Goal: Task Accomplishment & Management: Manage account settings

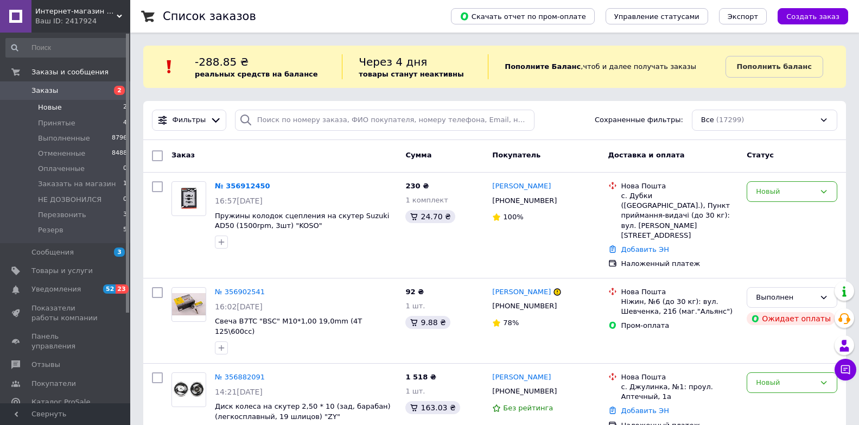
click at [53, 108] on span "Новые" at bounding box center [50, 108] width 24 height 10
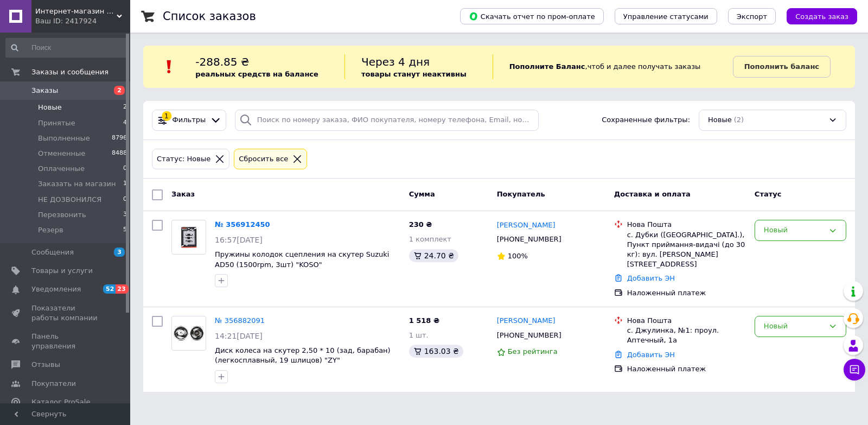
click at [120, 11] on div "Интернет-магазин "Moto-Club" Ваш ID: 2417924" at bounding box center [80, 16] width 99 height 33
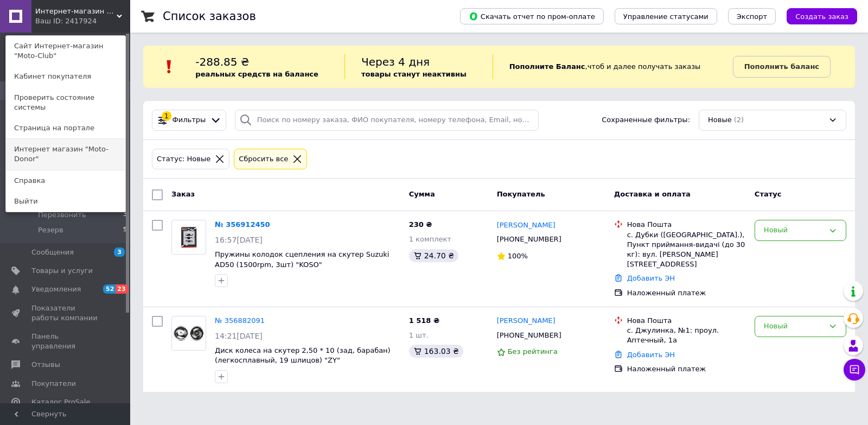
click at [96, 139] on link "Интернет магазин "Moto-Donor"" at bounding box center [65, 154] width 119 height 30
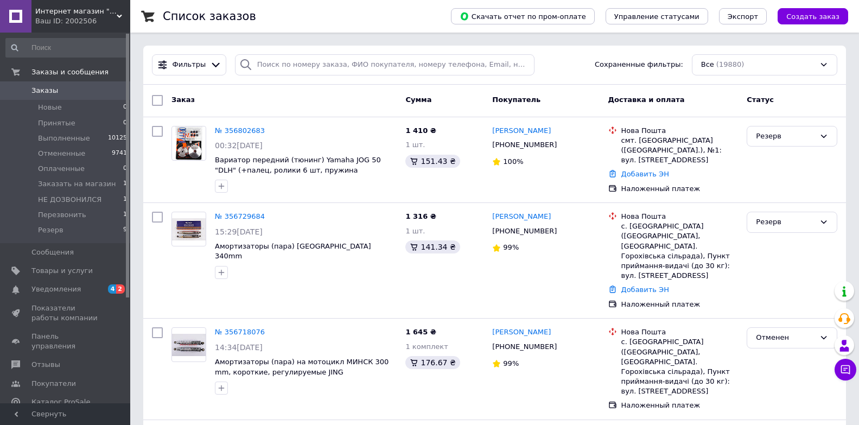
click at [121, 9] on div "Интернет магазин "Moto-Donor" Ваш ID: 2002506" at bounding box center [80, 16] width 99 height 33
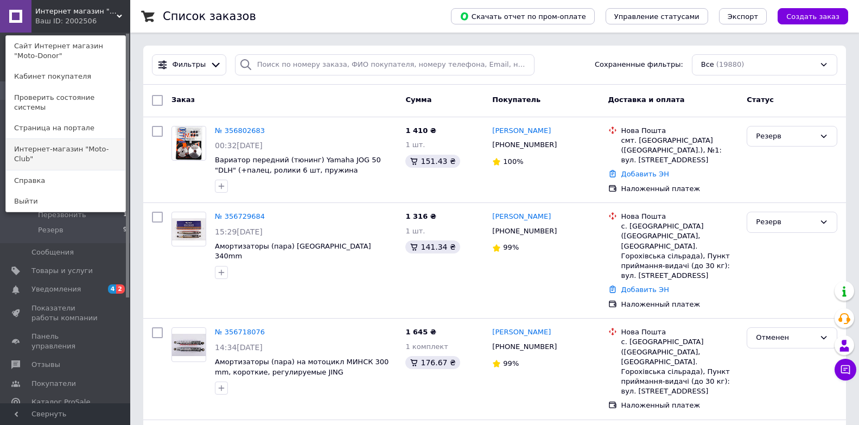
click at [86, 139] on link "Интернет-магазин "Moto-Club"" at bounding box center [65, 154] width 119 height 30
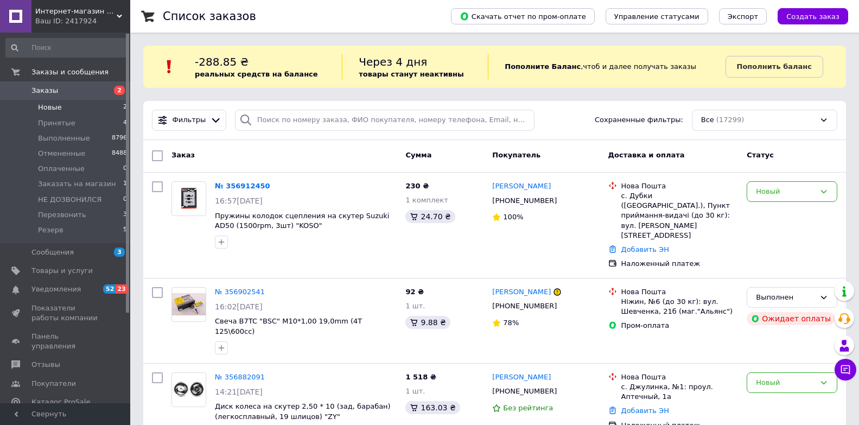
click at [81, 109] on li "Новые 2" at bounding box center [67, 107] width 134 height 15
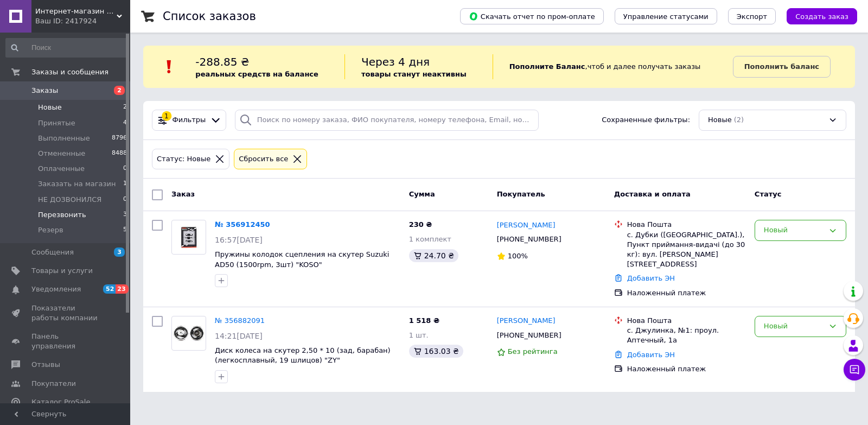
click at [50, 211] on span "Перезвонить" at bounding box center [62, 215] width 48 height 10
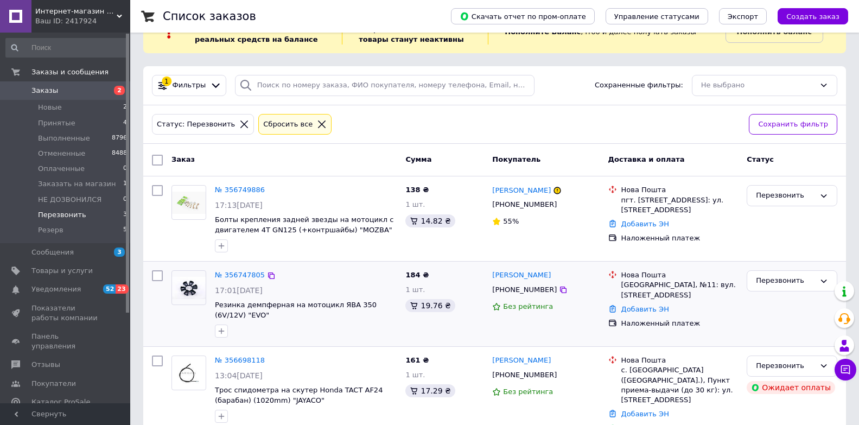
scroll to position [55, 0]
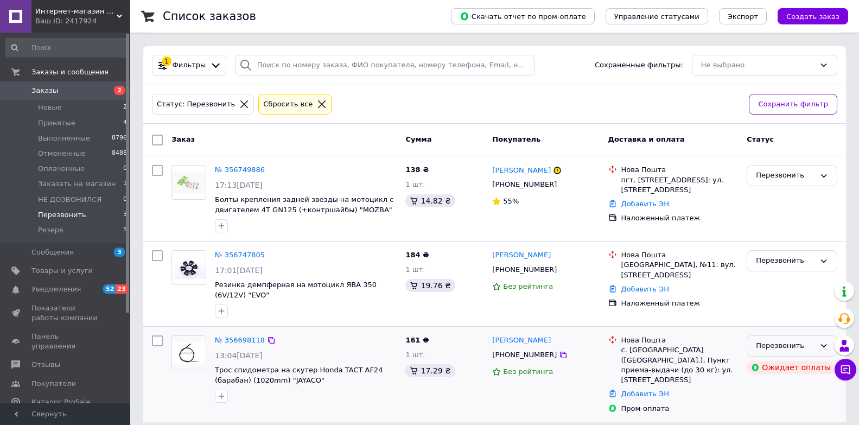
click at [824, 342] on icon at bounding box center [824, 345] width 9 height 9
click at [767, 389] on li "Выполнен" at bounding box center [792, 388] width 90 height 20
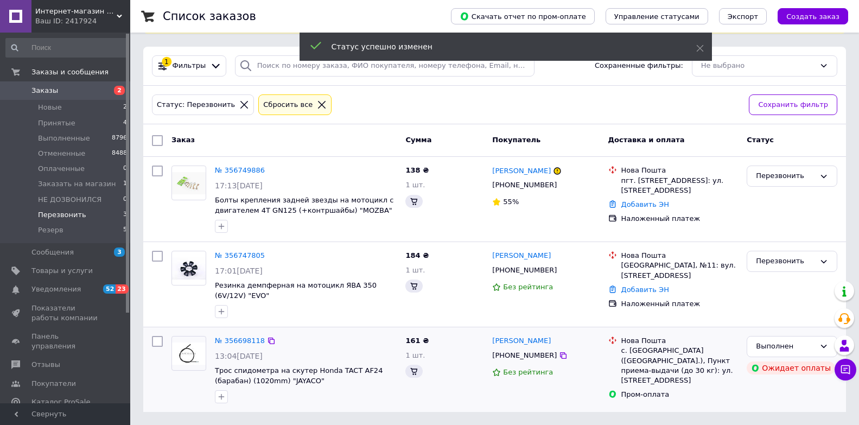
scroll to position [54, 0]
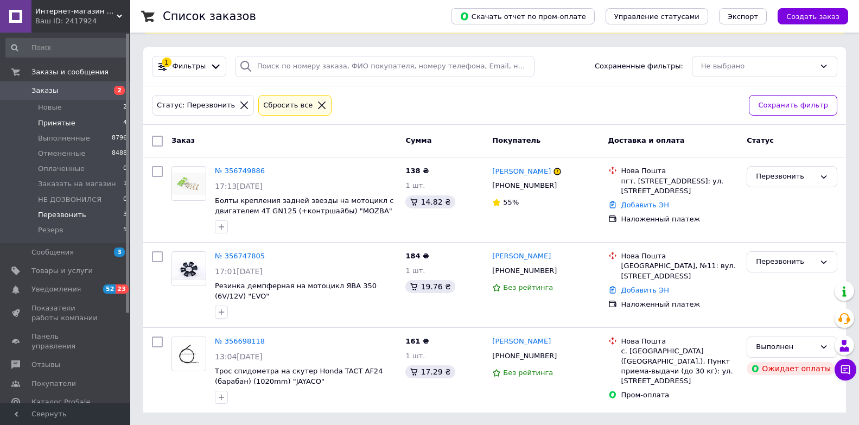
click at [60, 122] on span "Принятые" at bounding box center [56, 123] width 37 height 10
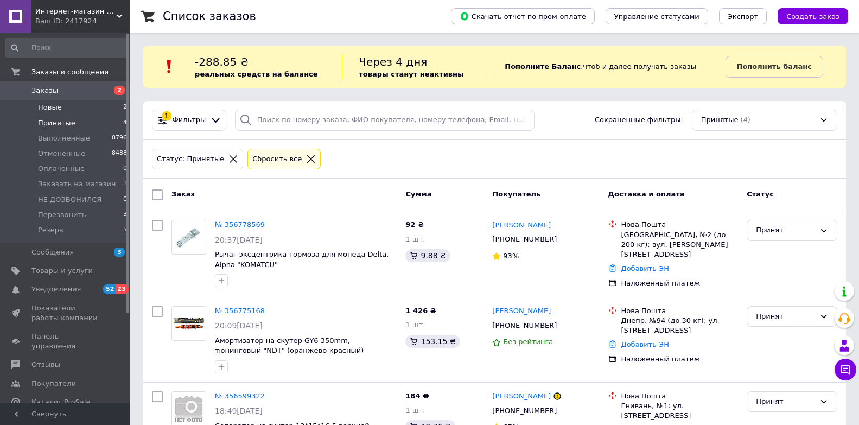
click at [45, 108] on span "Новые" at bounding box center [50, 108] width 24 height 10
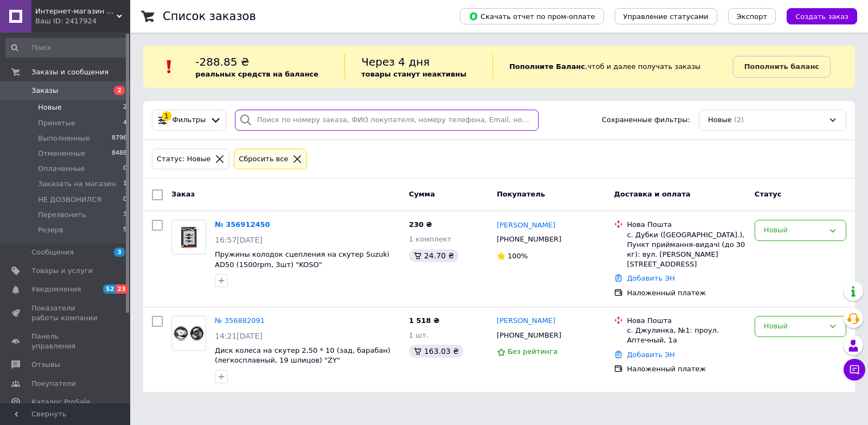
click at [276, 119] on input "search" at bounding box center [387, 120] width 304 height 21
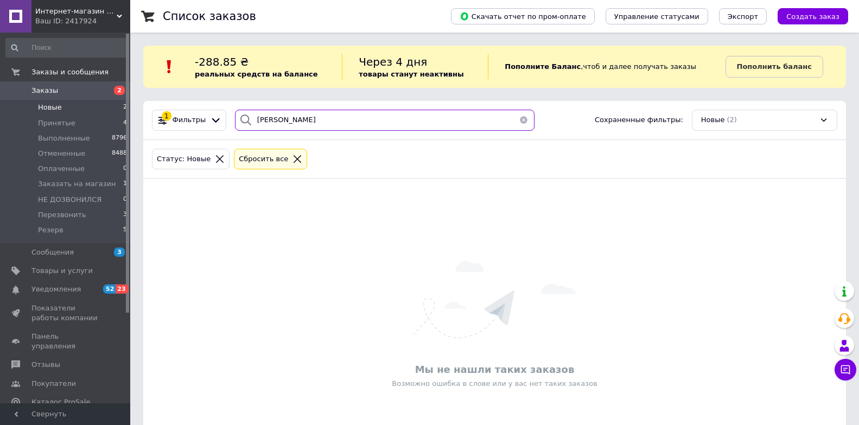
drag, startPoint x: 281, startPoint y: 123, endPoint x: 234, endPoint y: 119, distance: 47.3
click at [235, 119] on div "белаш" at bounding box center [385, 120] width 300 height 21
type input "белаш"
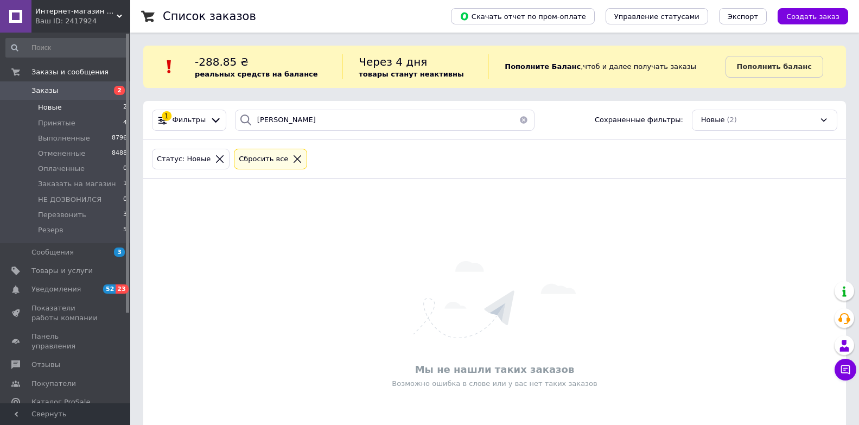
click at [118, 13] on div "Интернет-магазин "Moto-Club" Ваш ID: 2417924" at bounding box center [80, 16] width 99 height 33
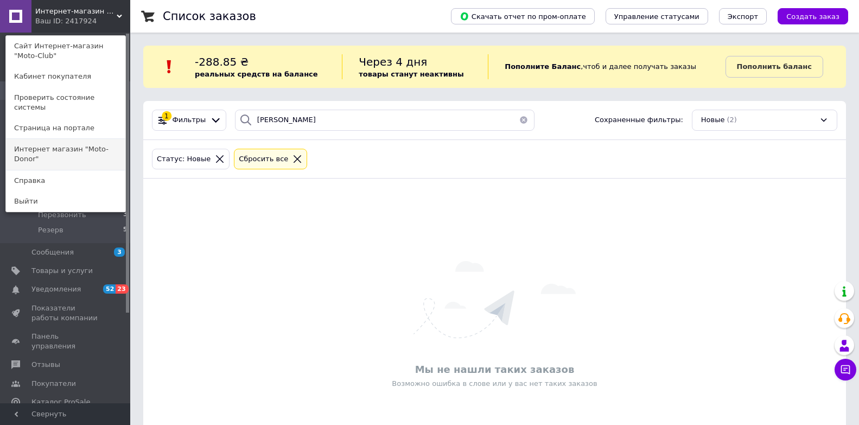
click at [75, 139] on link "Интернет магазин "Moto-Donor"" at bounding box center [65, 154] width 119 height 30
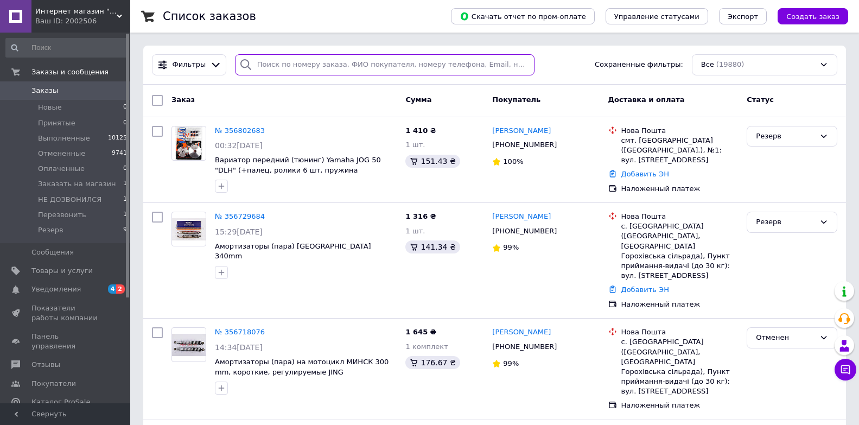
click at [256, 62] on input "search" at bounding box center [385, 64] width 300 height 21
paste input "белаш"
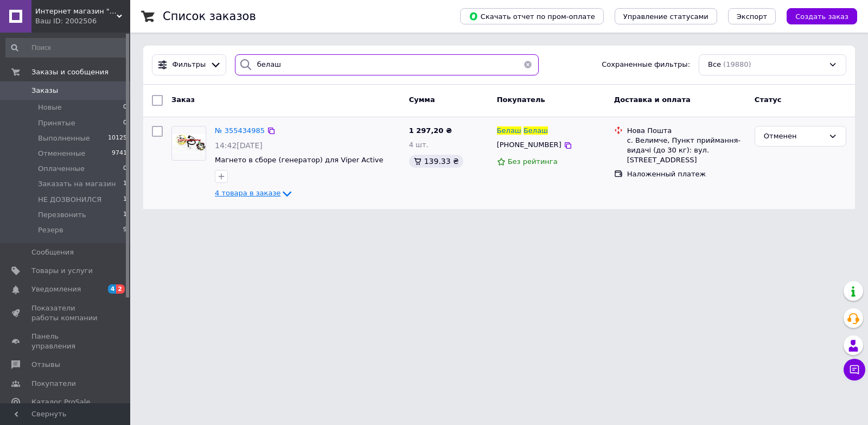
type input "белаш"
click at [281, 192] on icon at bounding box center [287, 193] width 13 height 13
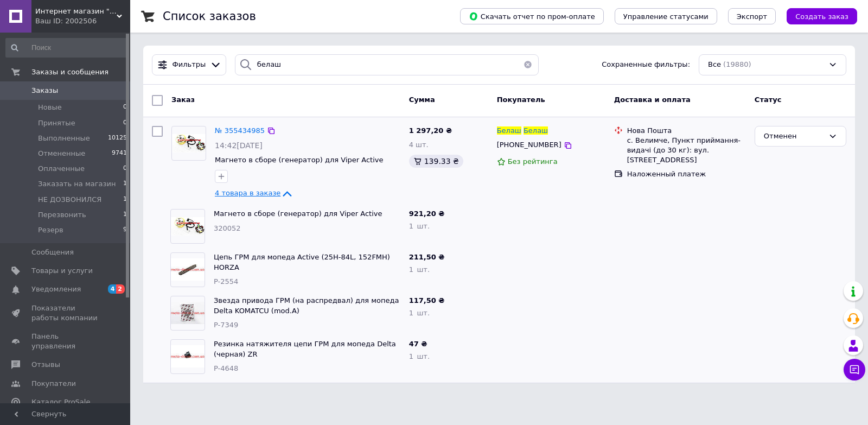
click at [281, 189] on icon at bounding box center [287, 193] width 13 height 13
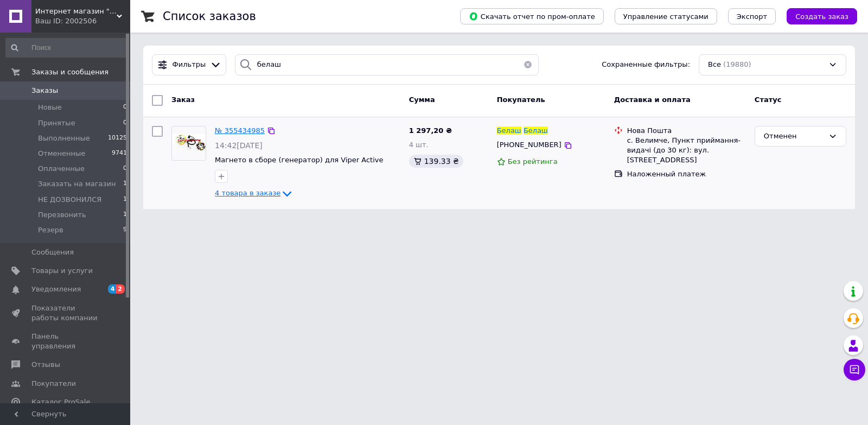
click at [232, 131] on span "№ 355434985" at bounding box center [240, 130] width 50 height 8
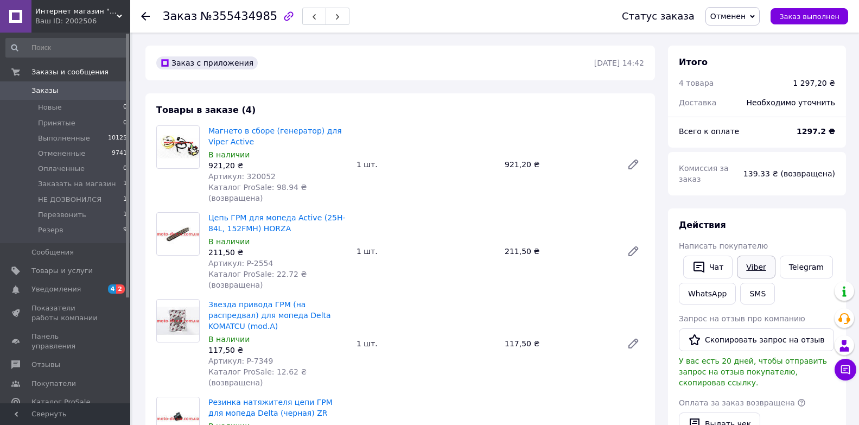
click at [754, 256] on link "Viber" at bounding box center [756, 267] width 38 height 23
click at [48, 88] on span "Заказы" at bounding box center [44, 91] width 27 height 10
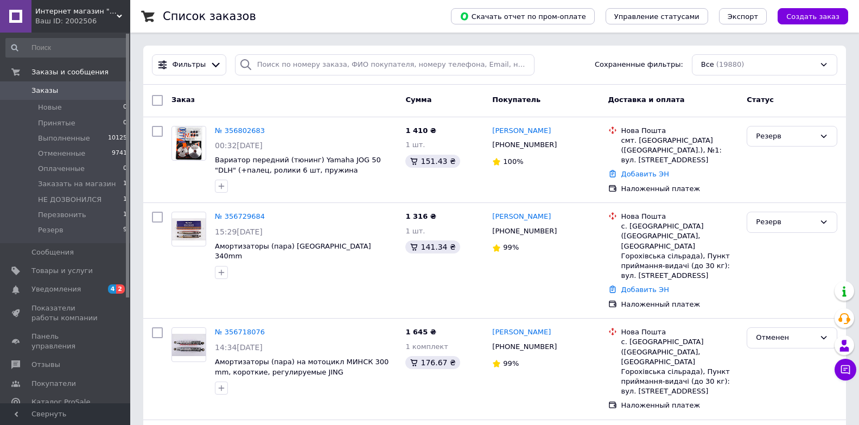
click at [40, 90] on span "Заказы" at bounding box center [44, 91] width 27 height 10
click at [117, 14] on icon at bounding box center [119, 16] width 5 height 5
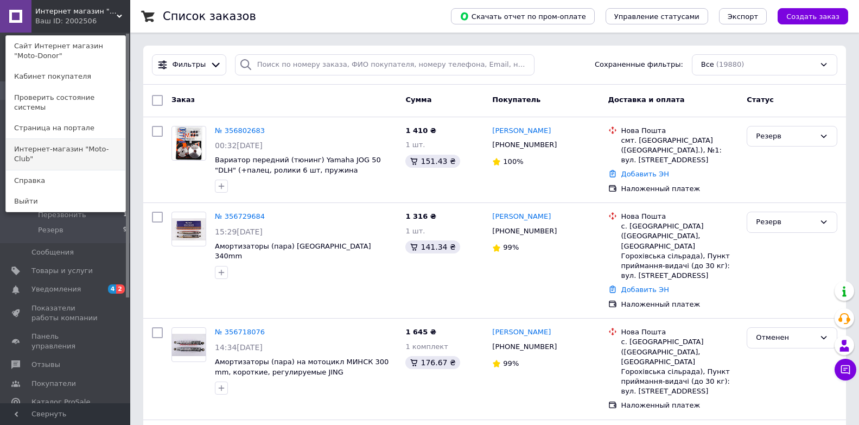
click at [75, 139] on link "Интернет-магазин "Moto-Club"" at bounding box center [65, 154] width 119 height 30
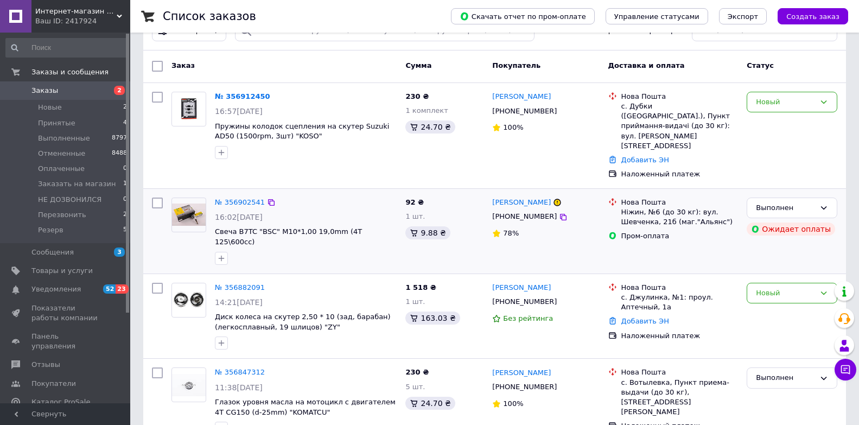
scroll to position [109, 0]
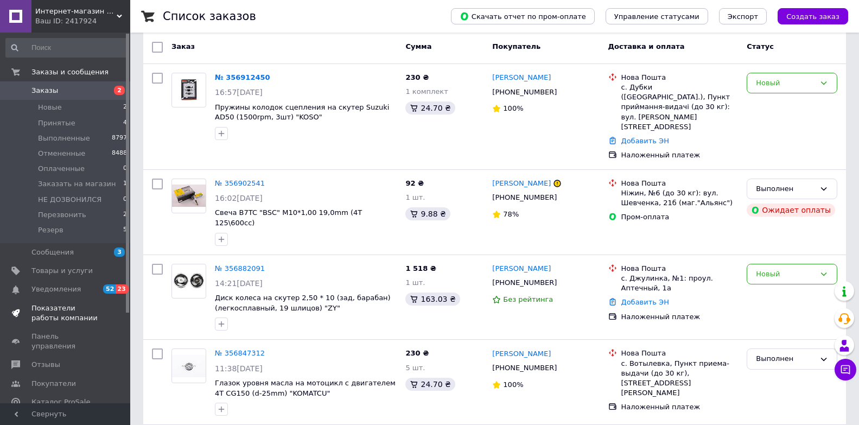
click at [40, 310] on span "Показатели работы компании" at bounding box center [65, 313] width 69 height 20
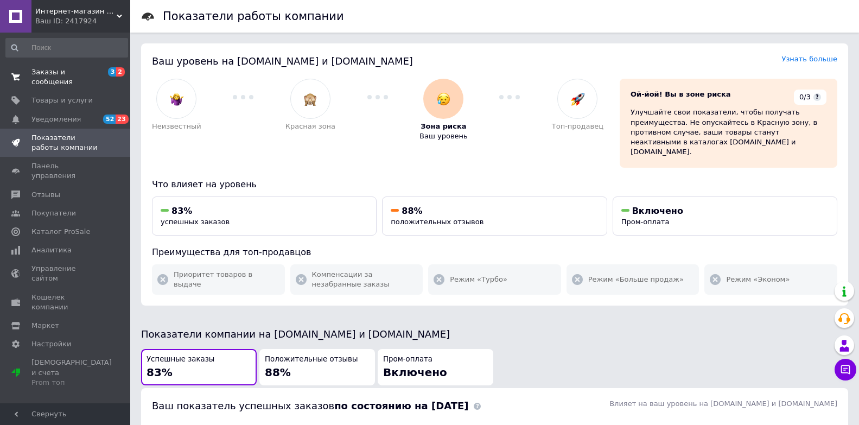
click at [47, 71] on span "Заказы и сообщения" at bounding box center [65, 77] width 69 height 20
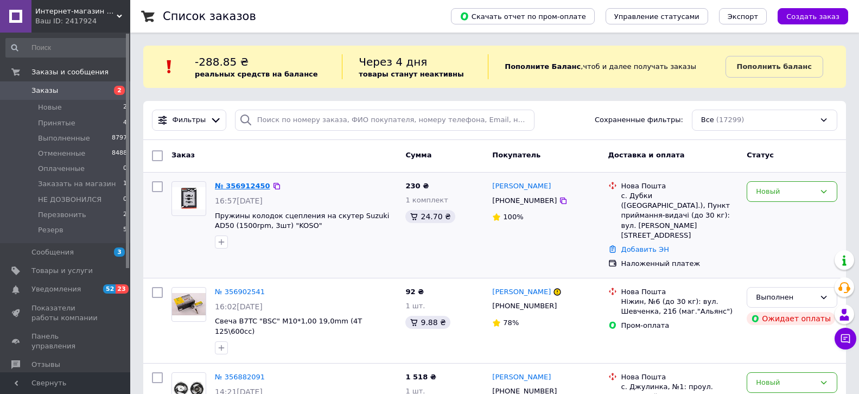
click at [251, 183] on link "№ 356912450" at bounding box center [242, 186] width 55 height 8
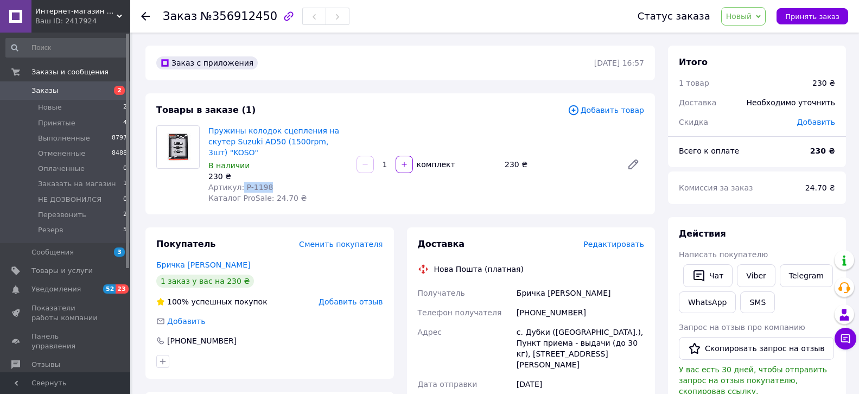
drag, startPoint x: 239, startPoint y: 176, endPoint x: 274, endPoint y: 176, distance: 34.7
click at [274, 182] on div "Артикул: P-1198" at bounding box center [277, 187] width 139 height 11
click at [291, 182] on div "Артикул: P-1198" at bounding box center [277, 187] width 139 height 11
drag, startPoint x: 240, startPoint y: 176, endPoint x: 273, endPoint y: 176, distance: 32.6
click at [273, 182] on div "Артикул: P-1198" at bounding box center [277, 187] width 139 height 11
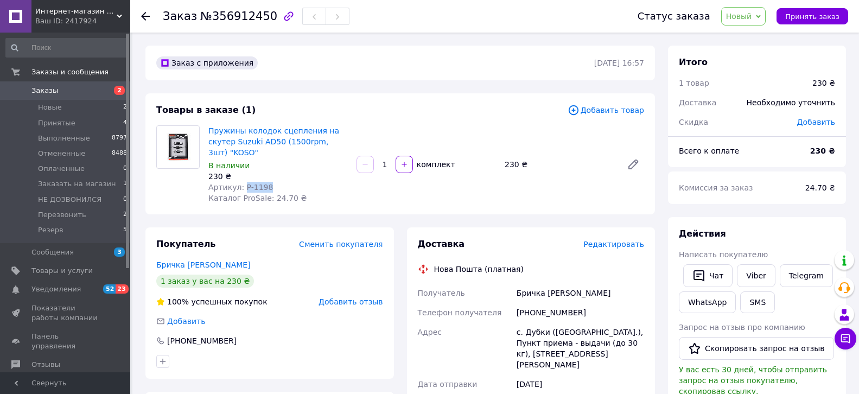
copy span "P-1198"
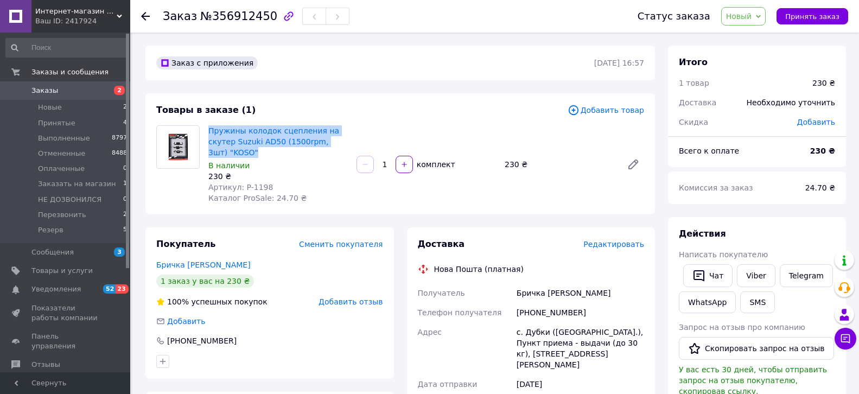
drag, startPoint x: 334, startPoint y: 140, endPoint x: 207, endPoint y: 128, distance: 127.6
click at [207, 128] on div "Пружины колодок сцепления на скутер Suzuki AD50 (1500rpm, 3шт) "KOSO" В наличии…" at bounding box center [278, 164] width 148 height 82
copy link "Пружины колодок сцепления на скутер Suzuki AD50 (1500rpm, 3шт) "KOSO""
click at [762, 15] on span "Новый" at bounding box center [743, 16] width 45 height 18
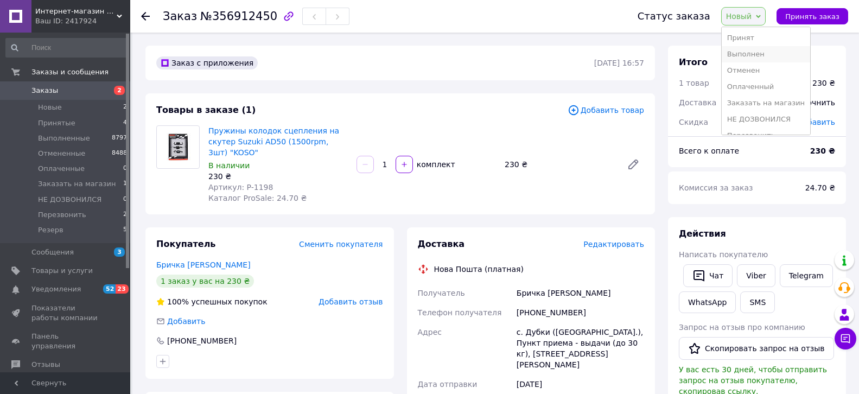
click at [748, 52] on li "Выполнен" at bounding box center [766, 54] width 88 height 16
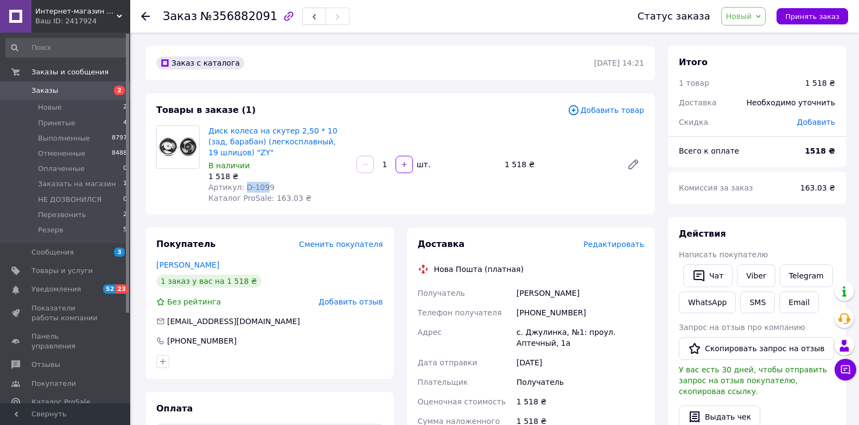
drag, startPoint x: 242, startPoint y: 187, endPoint x: 262, endPoint y: 187, distance: 20.6
click at [262, 187] on span "Артикул: D-1099" at bounding box center [241, 187] width 66 height 9
click at [752, 271] on link "Viber" at bounding box center [756, 275] width 38 height 23
click at [283, 183] on div "Артикул: D-1099" at bounding box center [277, 187] width 139 height 11
drag, startPoint x: 240, startPoint y: 187, endPoint x: 268, endPoint y: 187, distance: 27.7
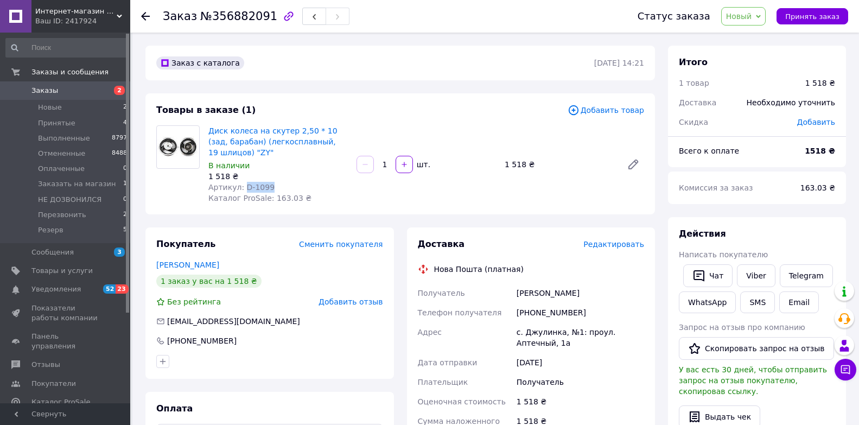
click at [268, 187] on div "Артикул: D-1099" at bounding box center [277, 187] width 139 height 11
copy span "D-1099"
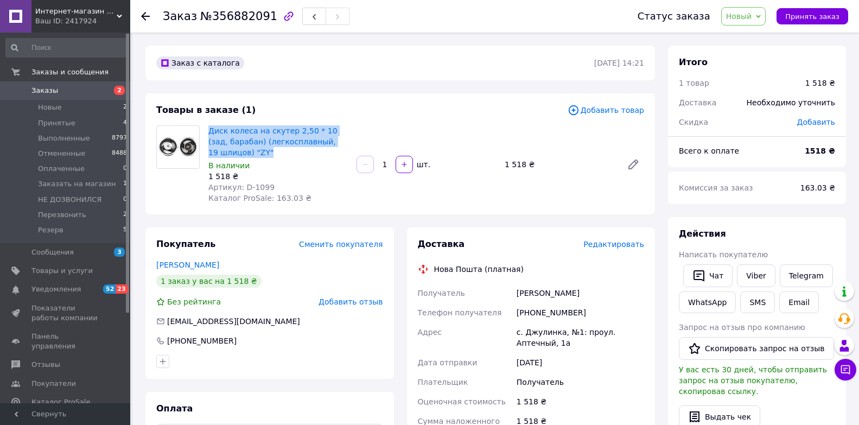
drag, startPoint x: 207, startPoint y: 129, endPoint x: 322, endPoint y: 155, distance: 118.1
click at [322, 155] on div "Диск колеса на скутер 2,50 * 10 (зад, барабан) (легкосплавный, 19 шлицов) "ZY" …" at bounding box center [278, 164] width 148 height 82
copy link "Диск колеса на скутер 2,50 * 10 (зад, барабан) (легкосплавный, 19 шлицов) "ZY""
click at [251, 135] on link "Диск колеса на скутер 2,50 * 10 (зад, барабан) (легкосплавный, 19 шлицов) "ZY"" at bounding box center [272, 141] width 129 height 30
click at [759, 275] on link "Viber" at bounding box center [756, 275] width 38 height 23
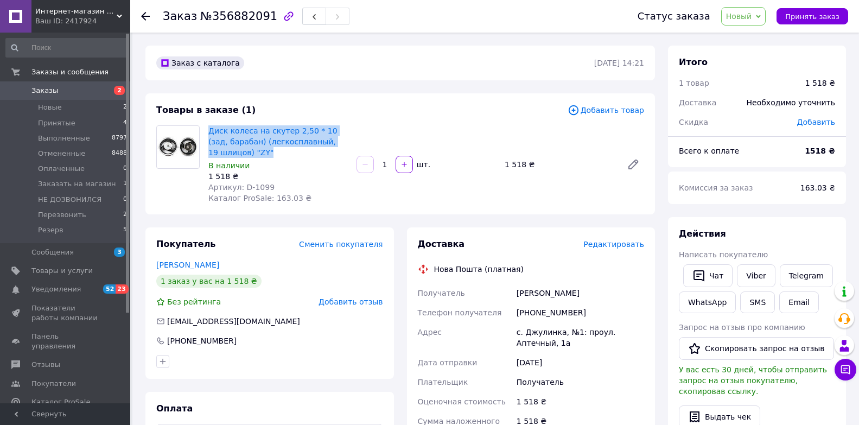
copy link "Диск колеса на скутер 2,50 * 10 (зад, барабан) (легкосплавный, 19 шлицов) "ZY""
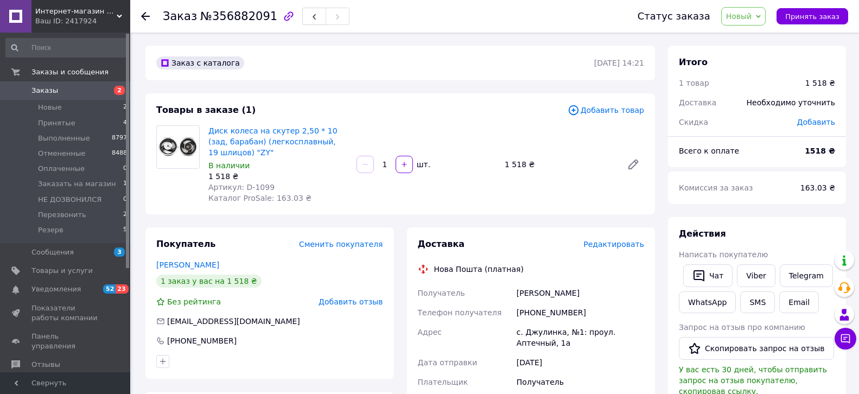
click at [761, 14] on icon at bounding box center [758, 16] width 5 height 5
click at [760, 107] on li "Перезвонить" at bounding box center [766, 107] width 88 height 16
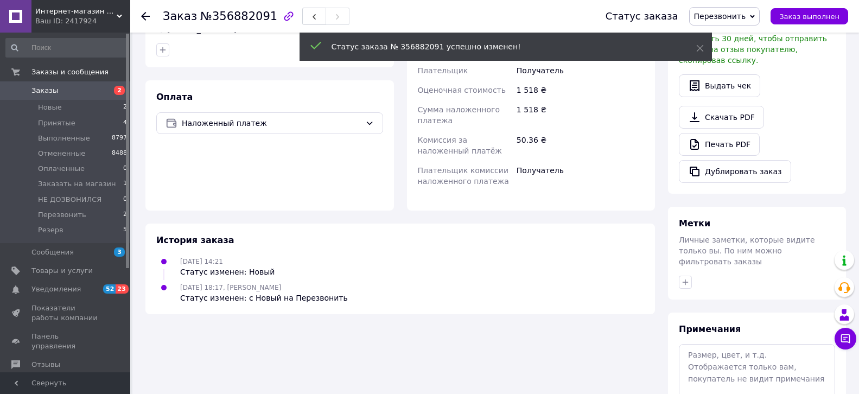
scroll to position [365, 0]
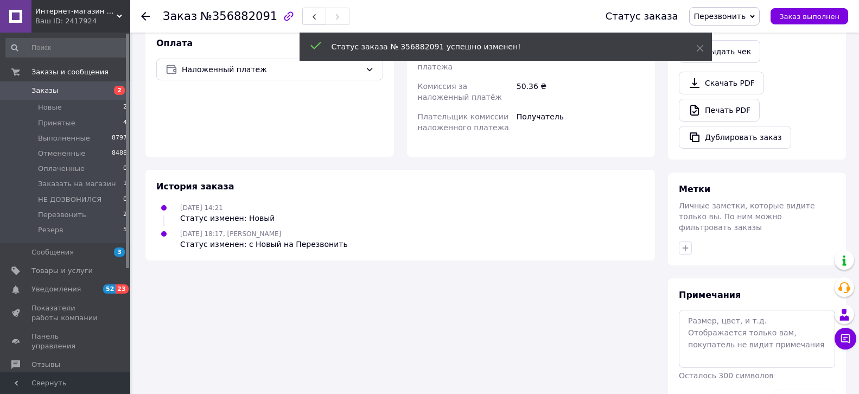
click at [696, 290] on span "Примечания" at bounding box center [710, 295] width 62 height 10
click at [699, 310] on textarea at bounding box center [757, 339] width 156 height 58
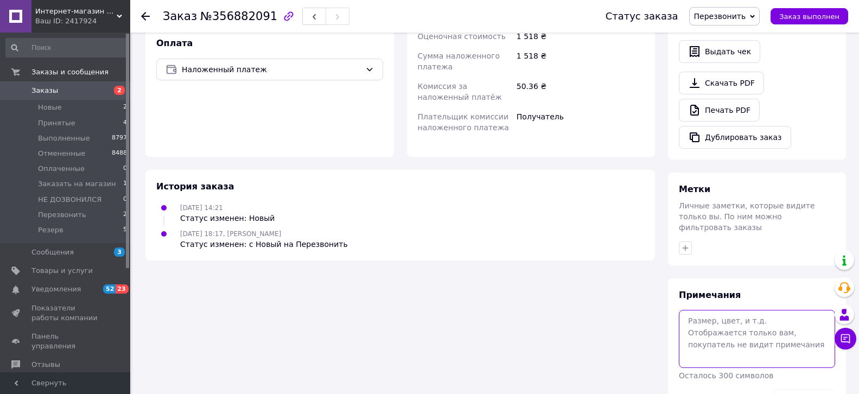
paste textarea "M-45964"
type textarea "M-45964 [PERSON_NAME]"
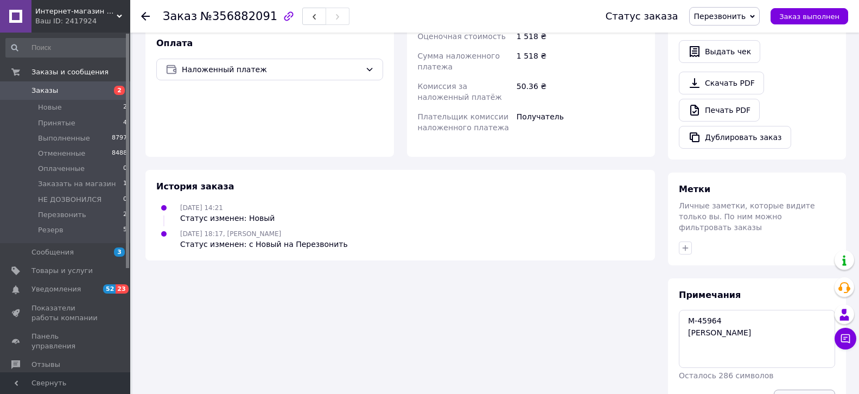
click at [811, 390] on button "Сохранить" at bounding box center [804, 401] width 61 height 22
